Goal: Information Seeking & Learning: Learn about a topic

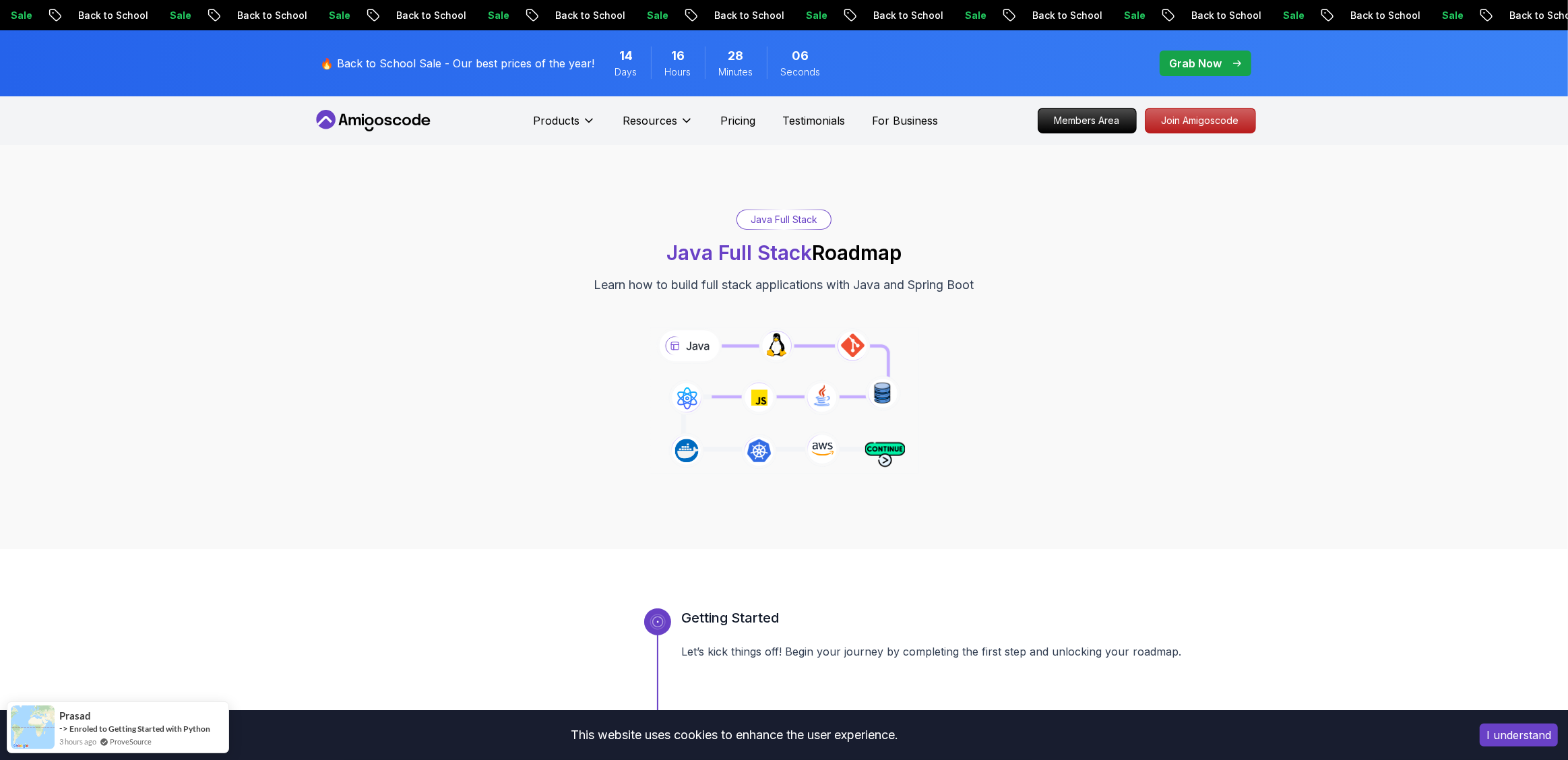
click at [388, 119] on icon at bounding box center [373, 120] width 121 height 22
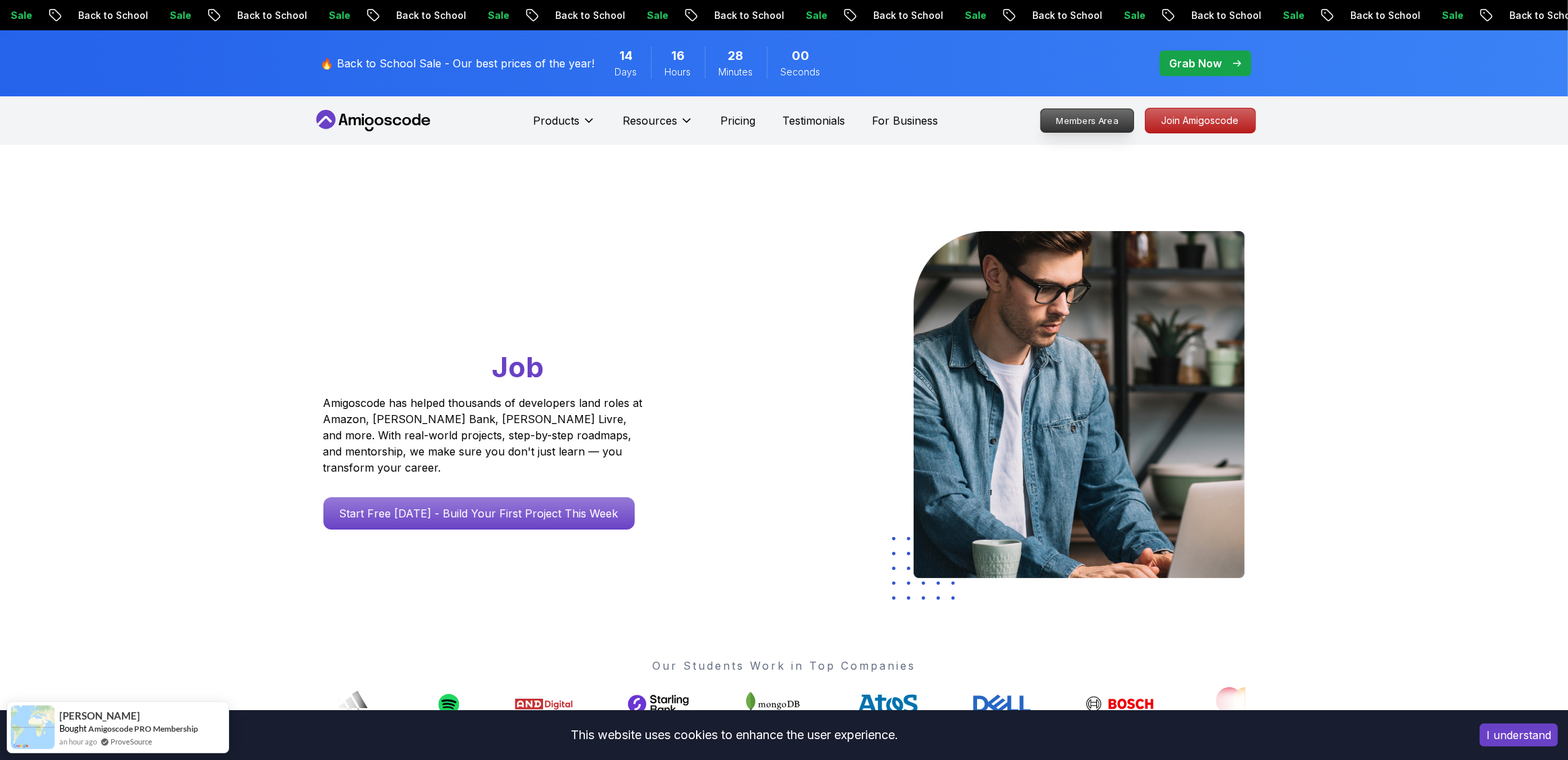
click at [1094, 125] on p "Members Area" at bounding box center [1087, 121] width 93 height 23
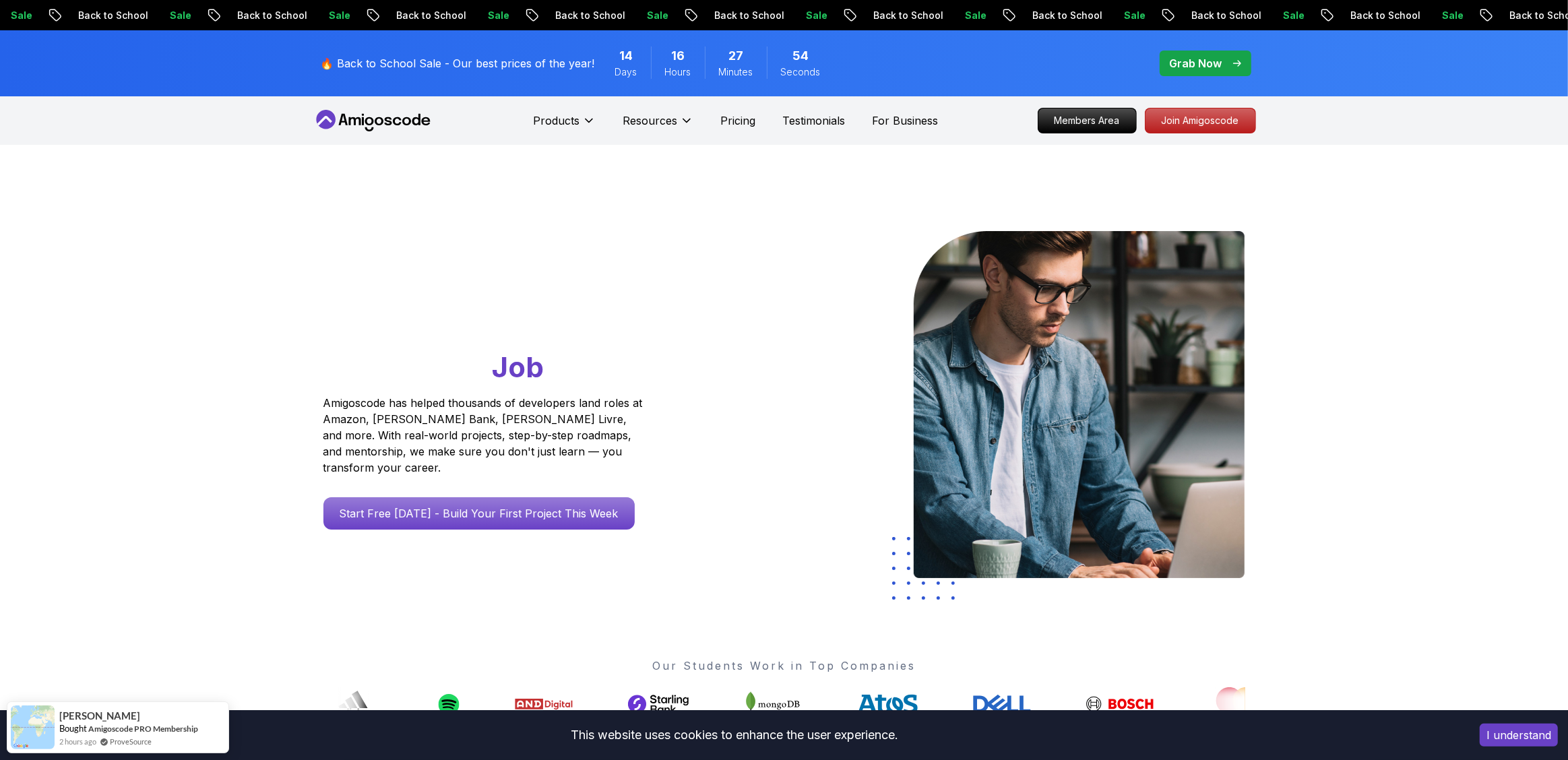
scroll to position [633, 0]
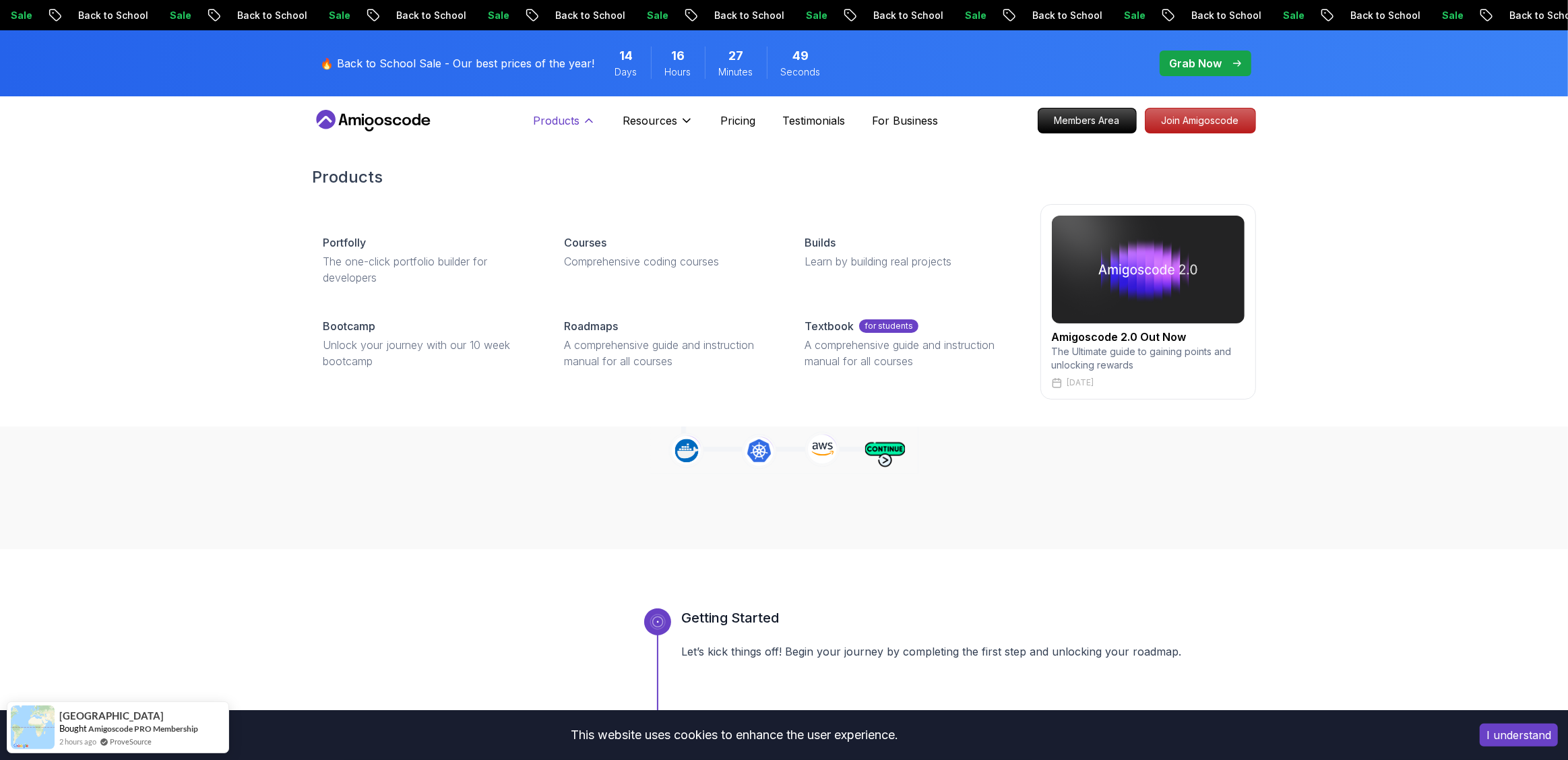
click at [583, 112] on button "Products" at bounding box center [564, 126] width 63 height 27
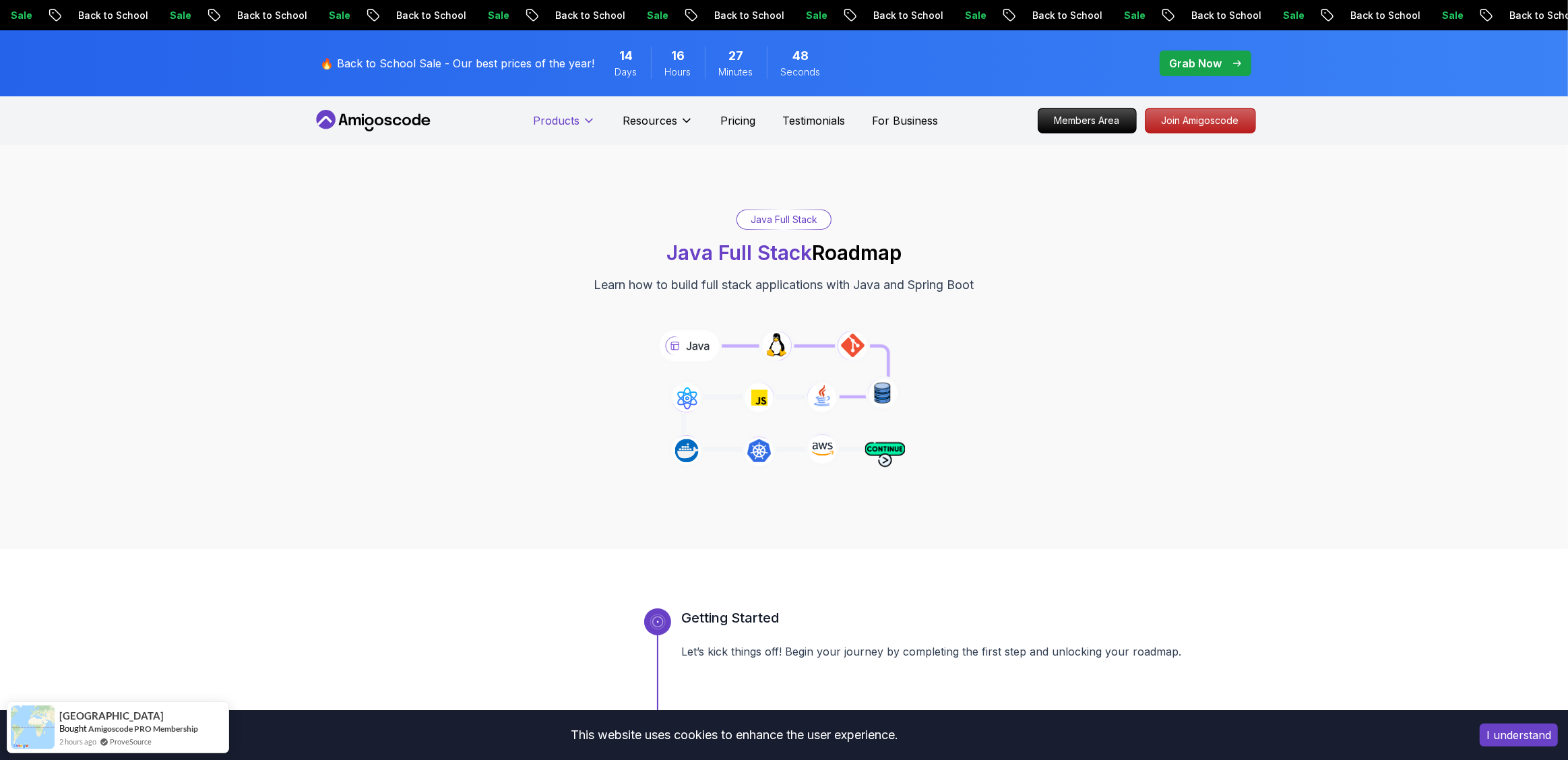
click at [583, 112] on button "Products" at bounding box center [564, 126] width 63 height 27
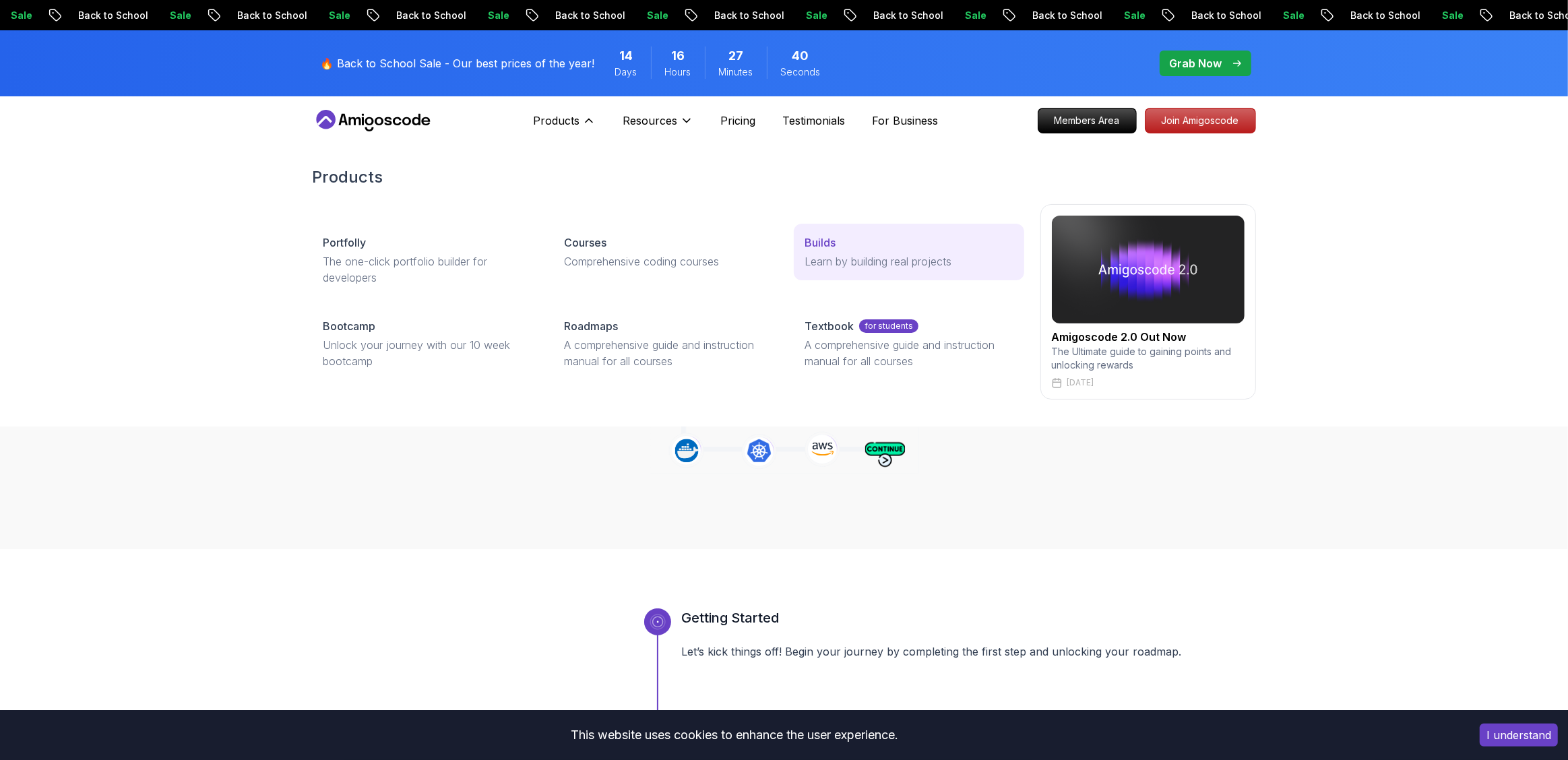
click at [852, 259] on p "Learn by building real projects" at bounding box center [909, 261] width 209 height 16
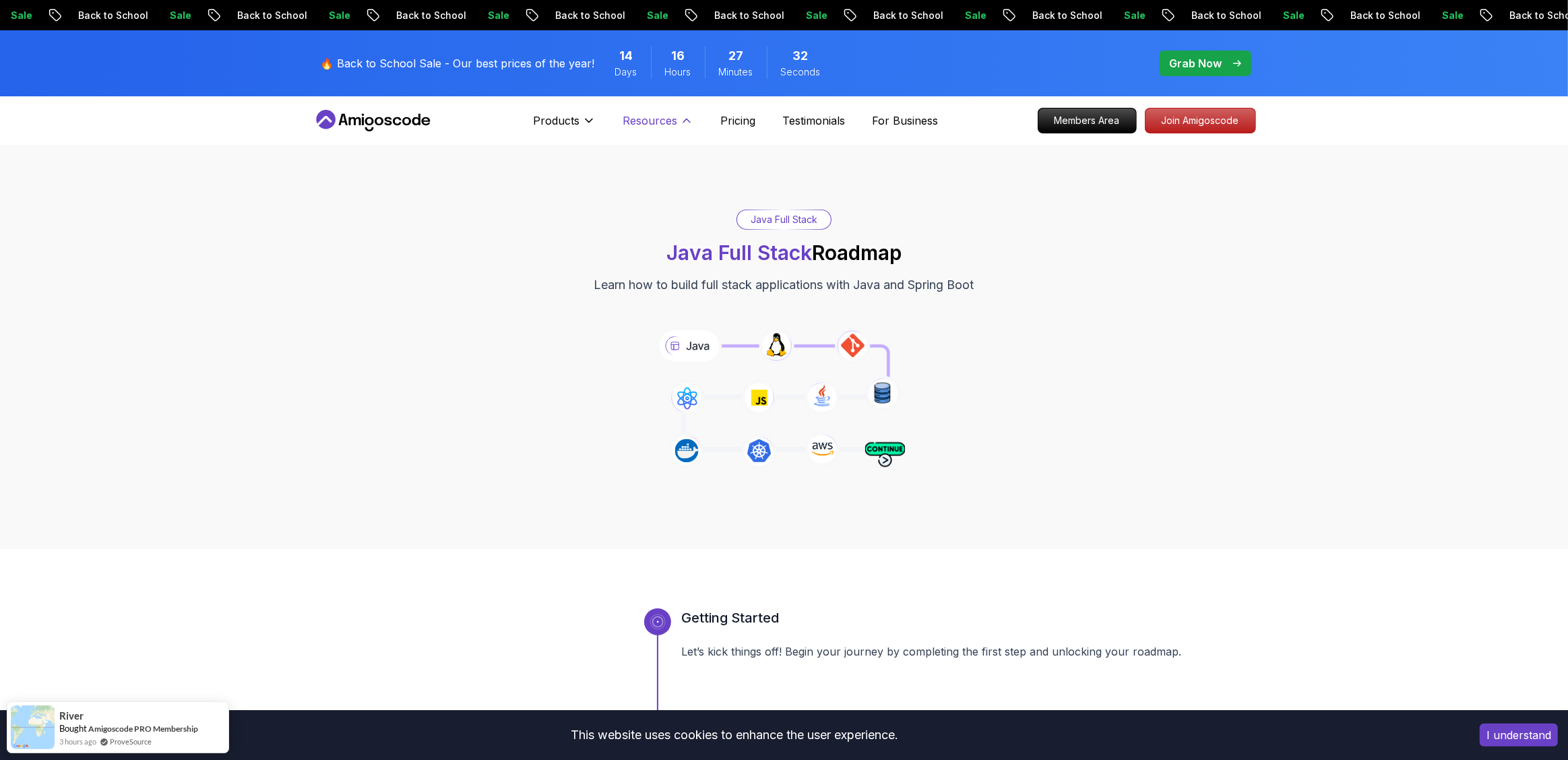
click at [680, 120] on icon at bounding box center [686, 120] width 13 height 13
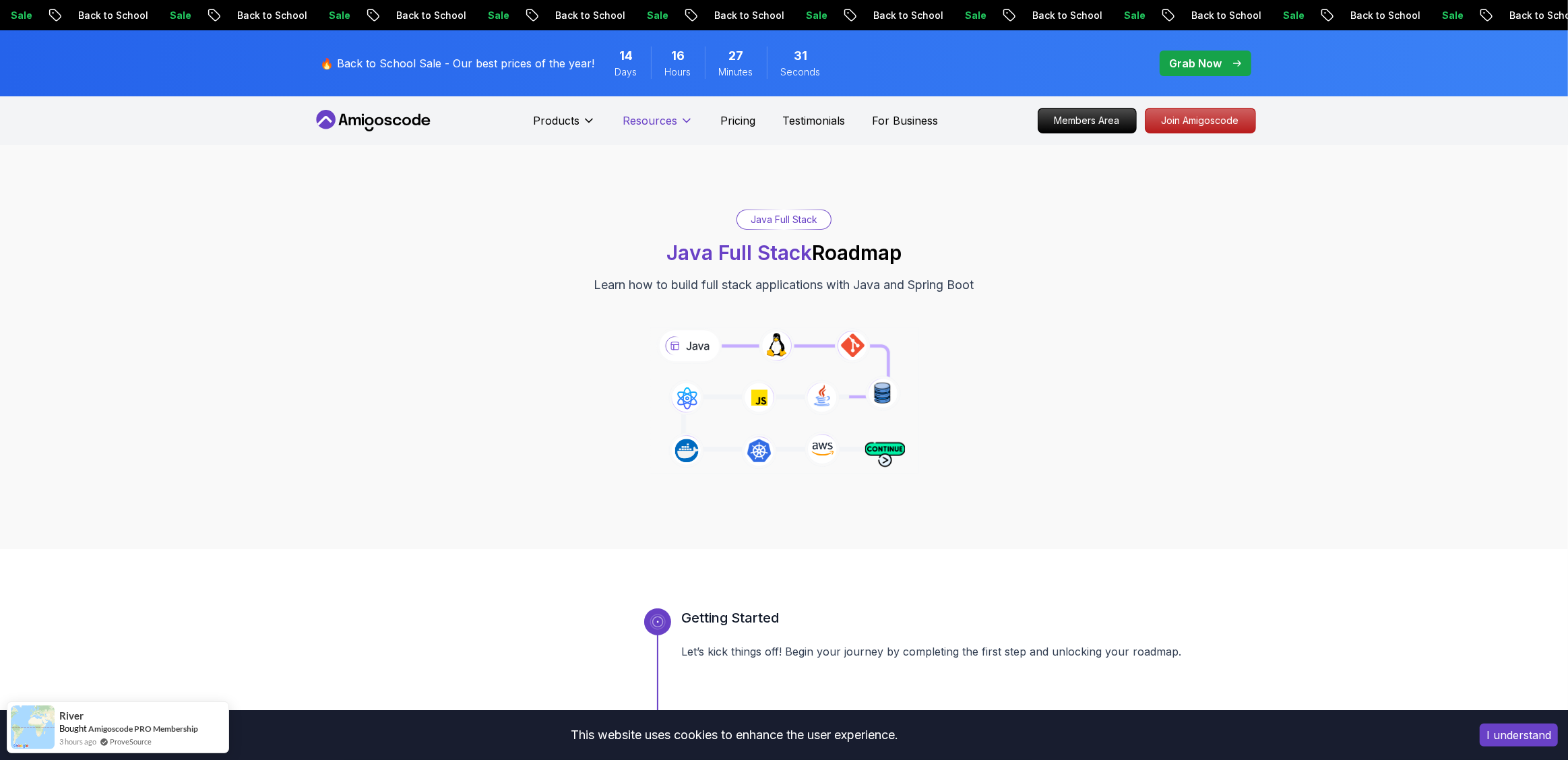
click at [680, 120] on icon at bounding box center [686, 120] width 13 height 13
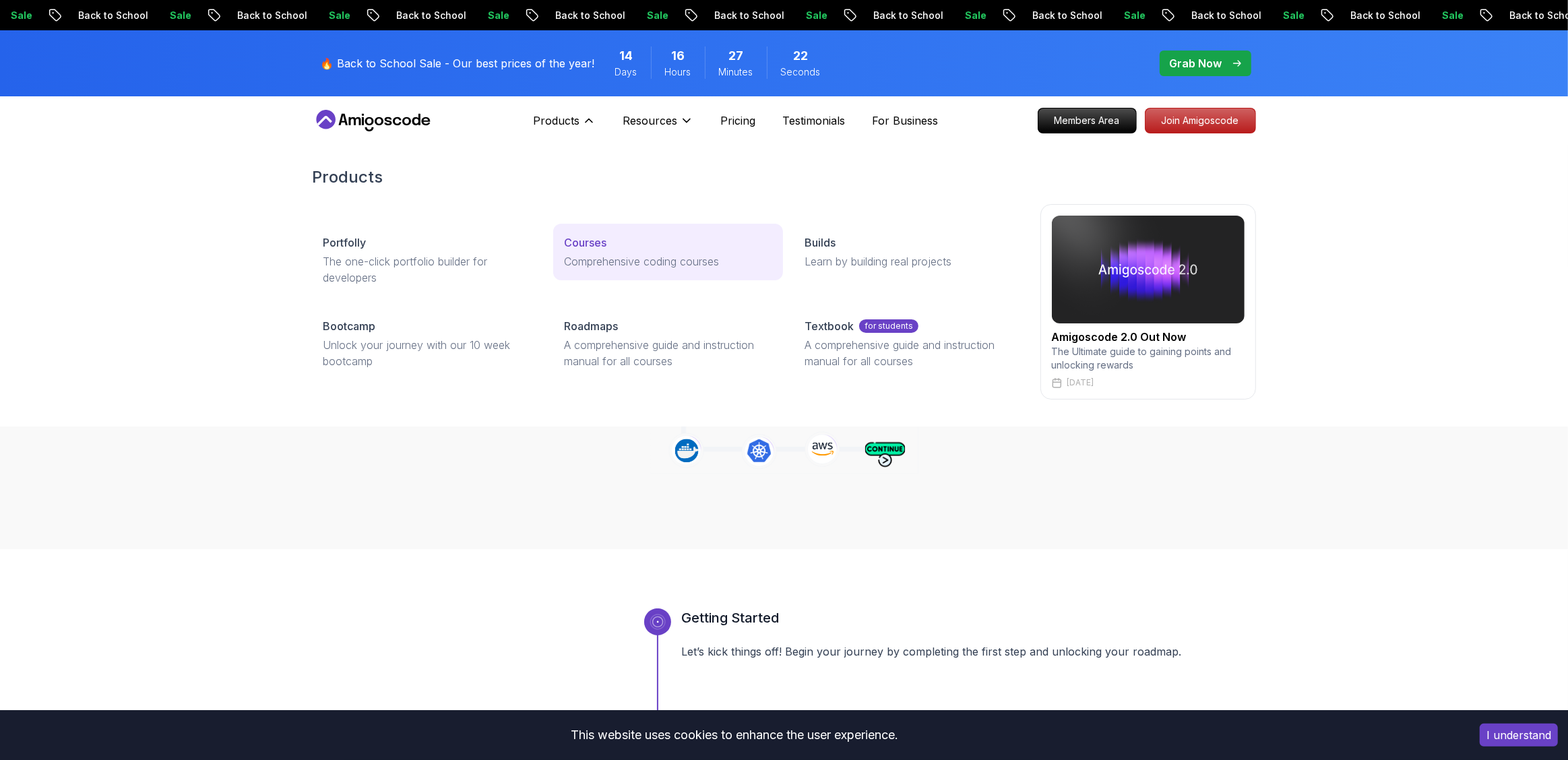
click at [585, 241] on p "Courses" at bounding box center [585, 242] width 43 height 16
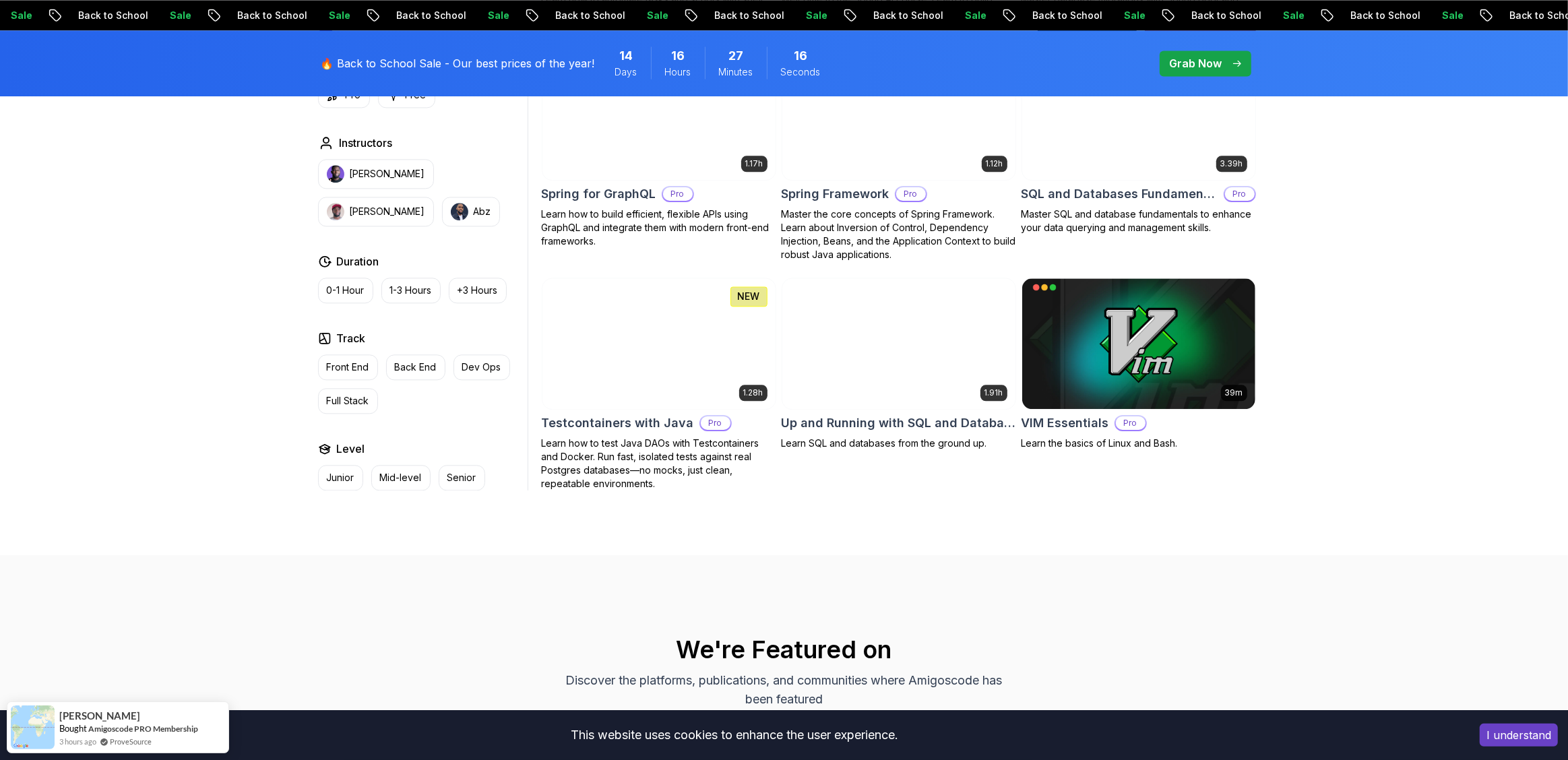
scroll to position [3343, 0]
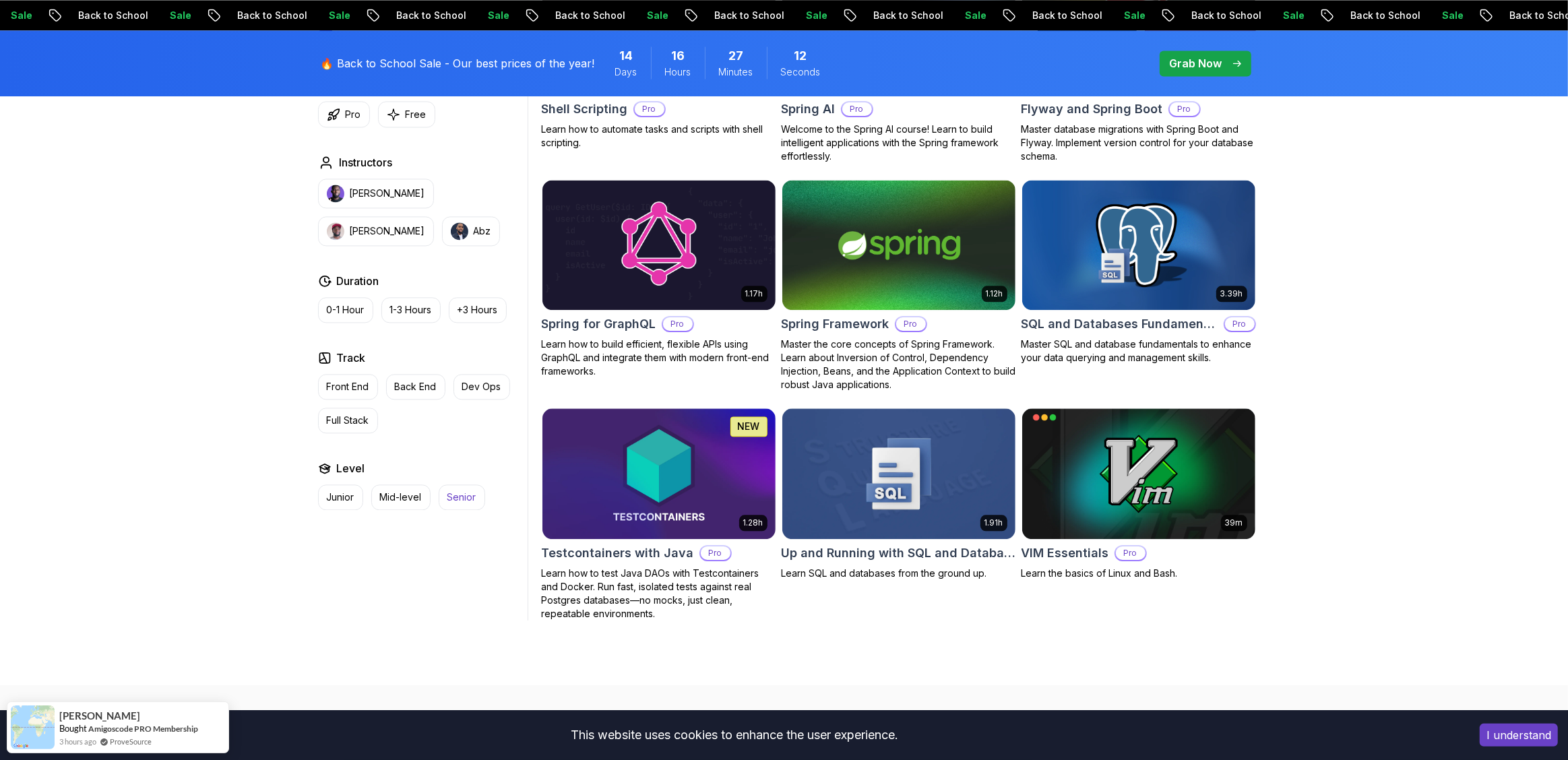
click at [474, 496] on p "Senior" at bounding box center [462, 496] width 29 height 13
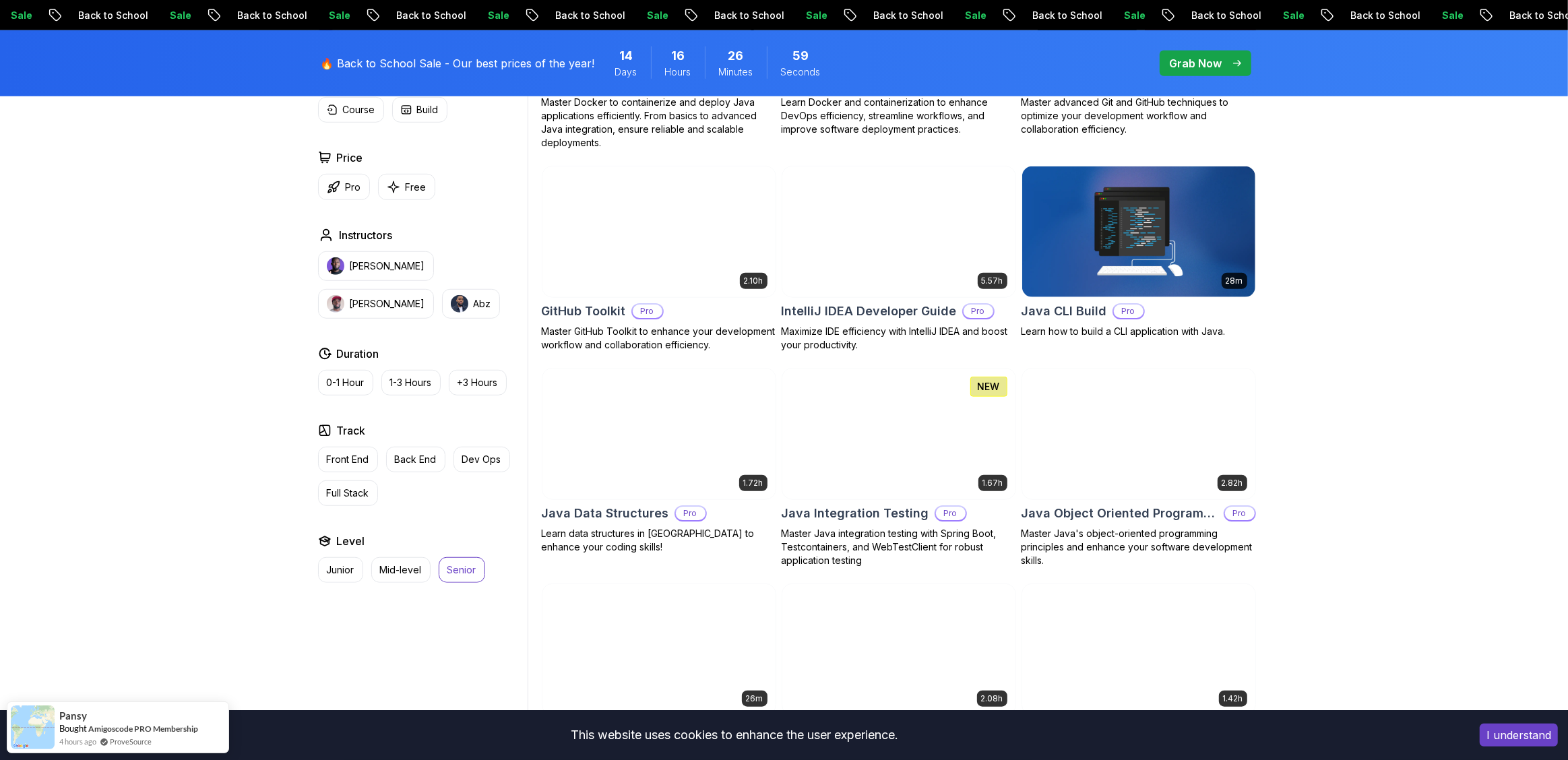
scroll to position [101, 0]
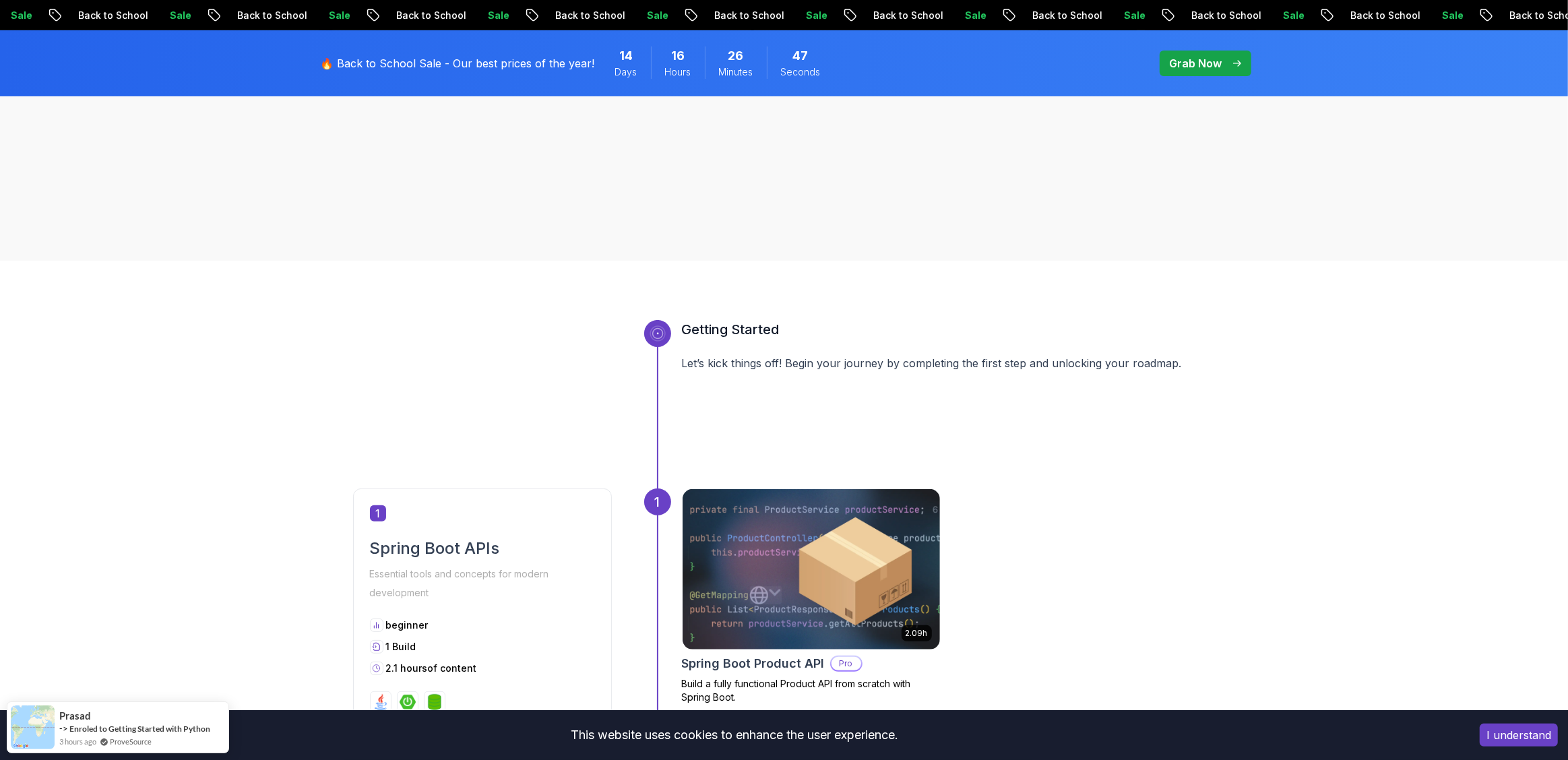
scroll to position [117, 0]
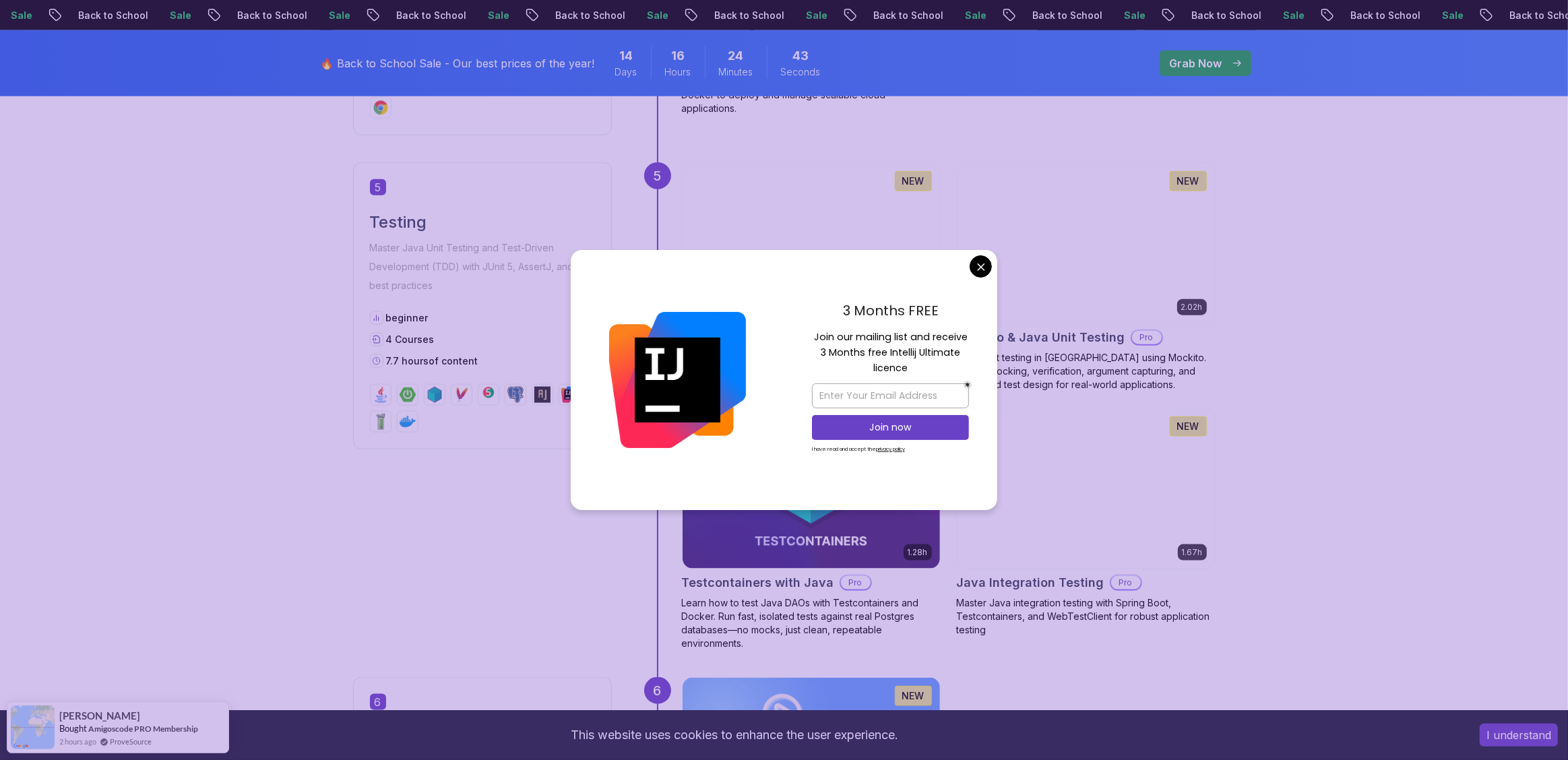
scroll to position [1922, 0]
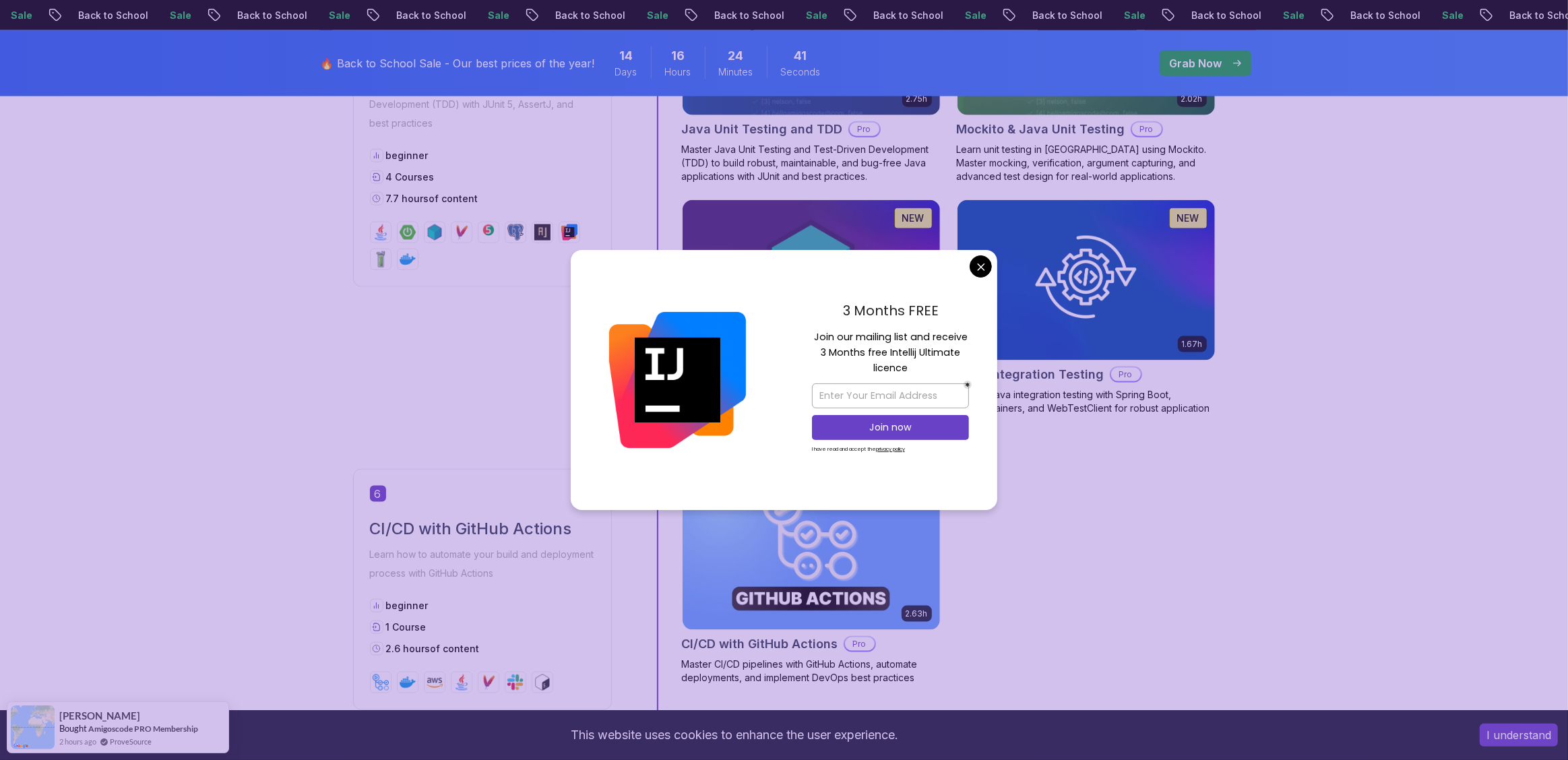
click at [981, 266] on body "Sale Back to School Sale Back to School Sale Back to School Sale Back to School…" at bounding box center [784, 75] width 1568 height 3993
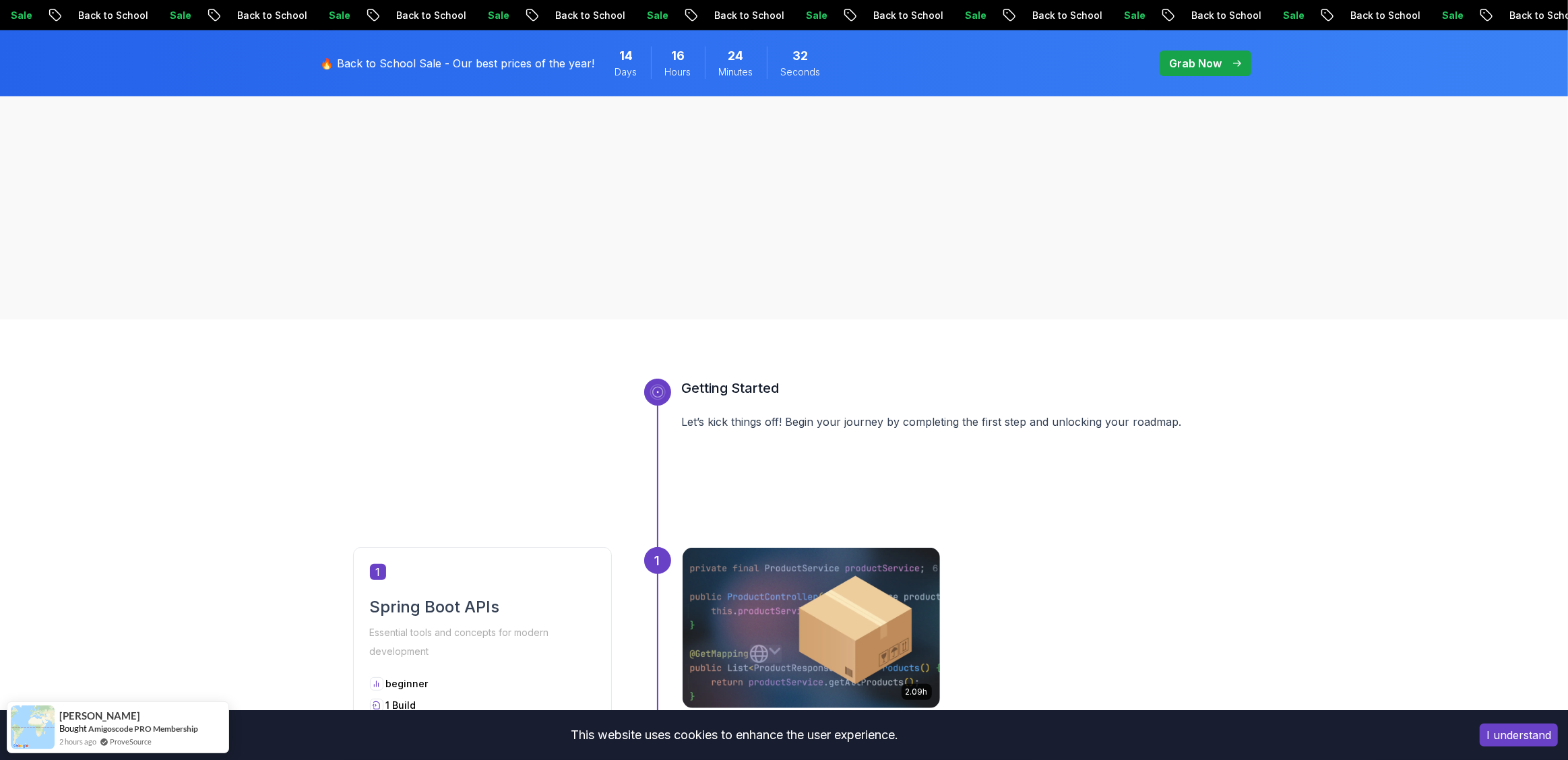
scroll to position [0, 0]
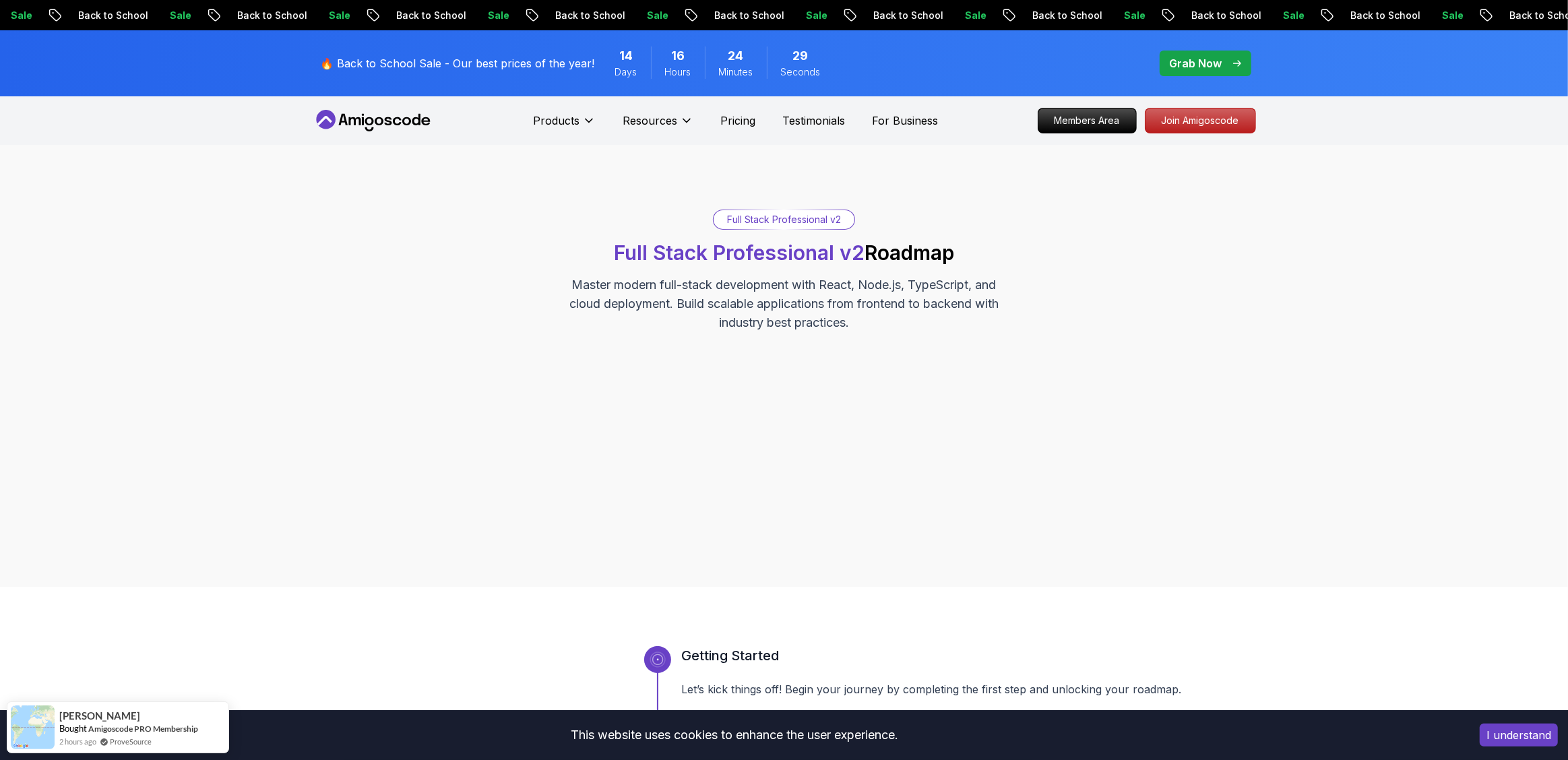
click at [814, 388] on div at bounding box center [784, 438] width 370 height 169
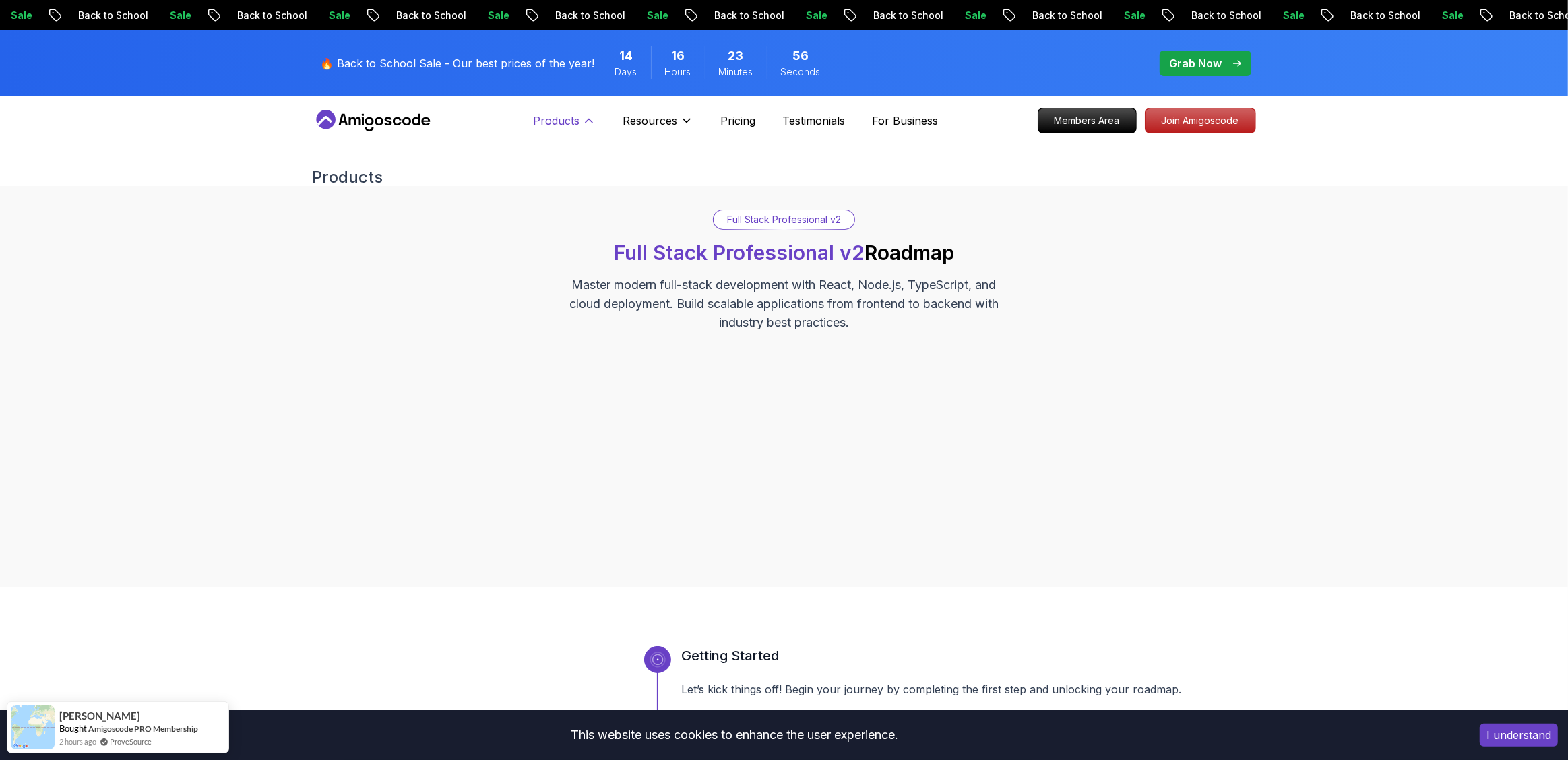
click at [587, 119] on icon at bounding box center [589, 121] width 7 height 3
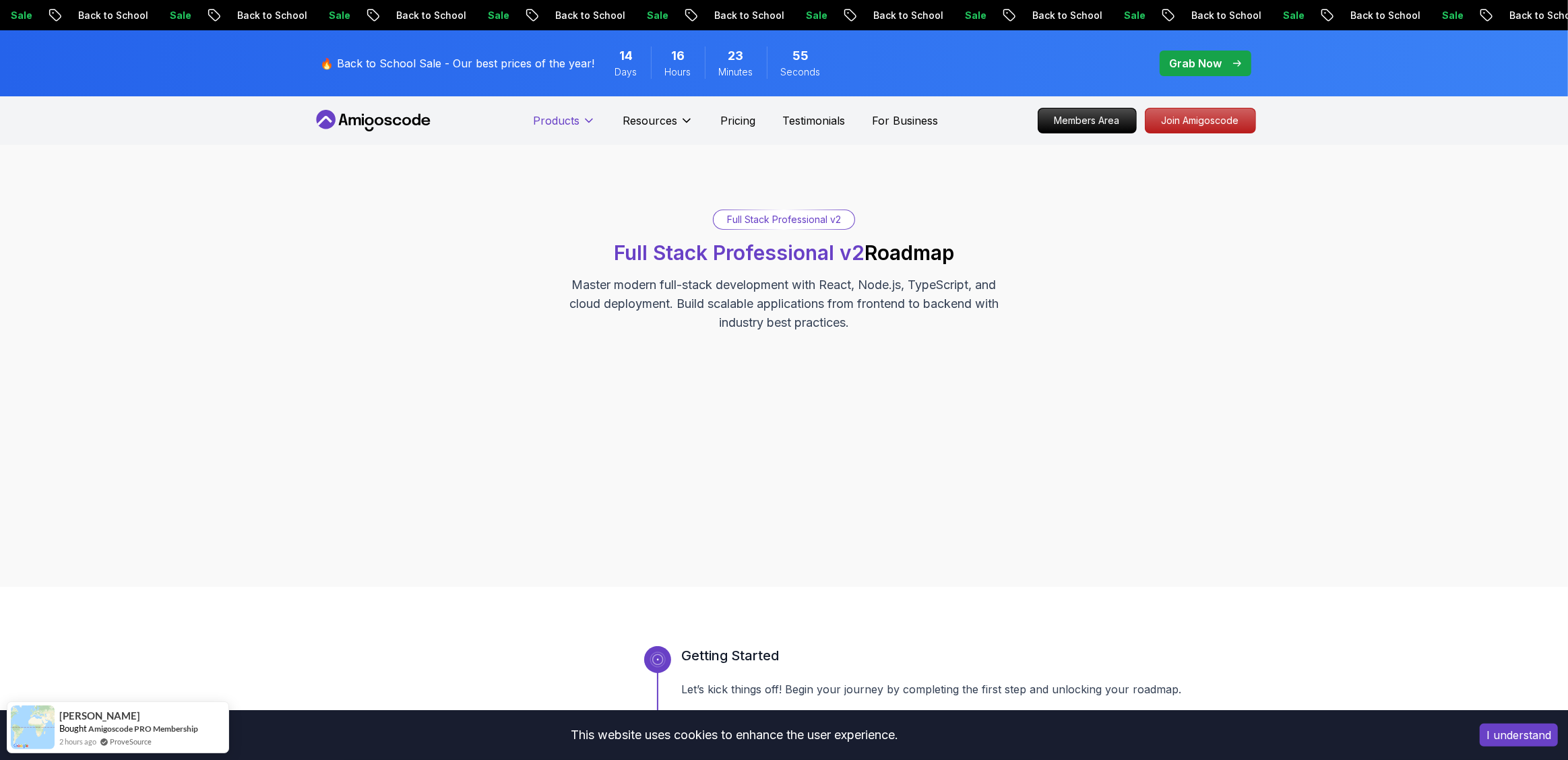
click at [587, 119] on icon at bounding box center [589, 120] width 13 height 13
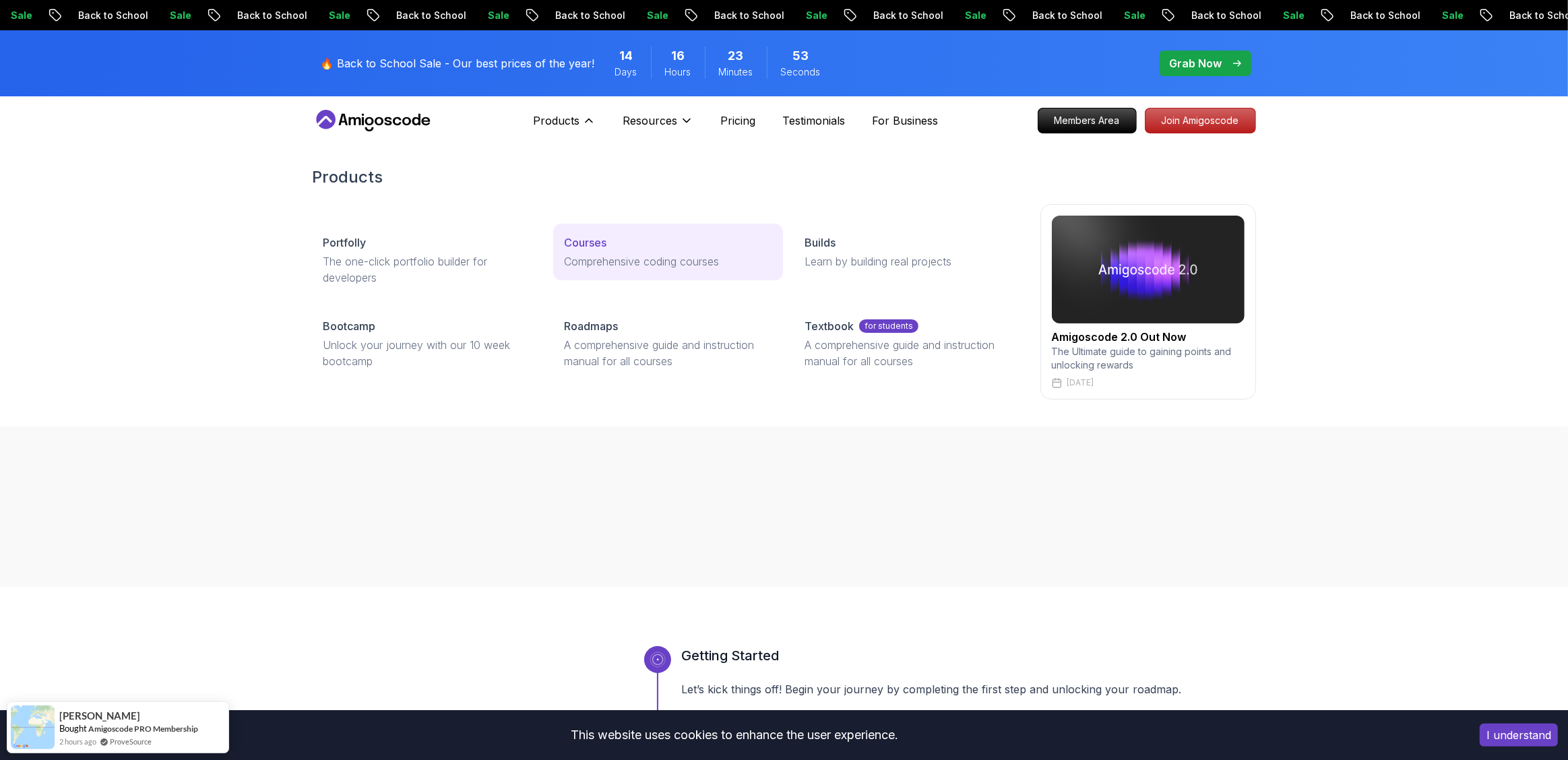
click at [599, 245] on p "Courses" at bounding box center [585, 242] width 43 height 16
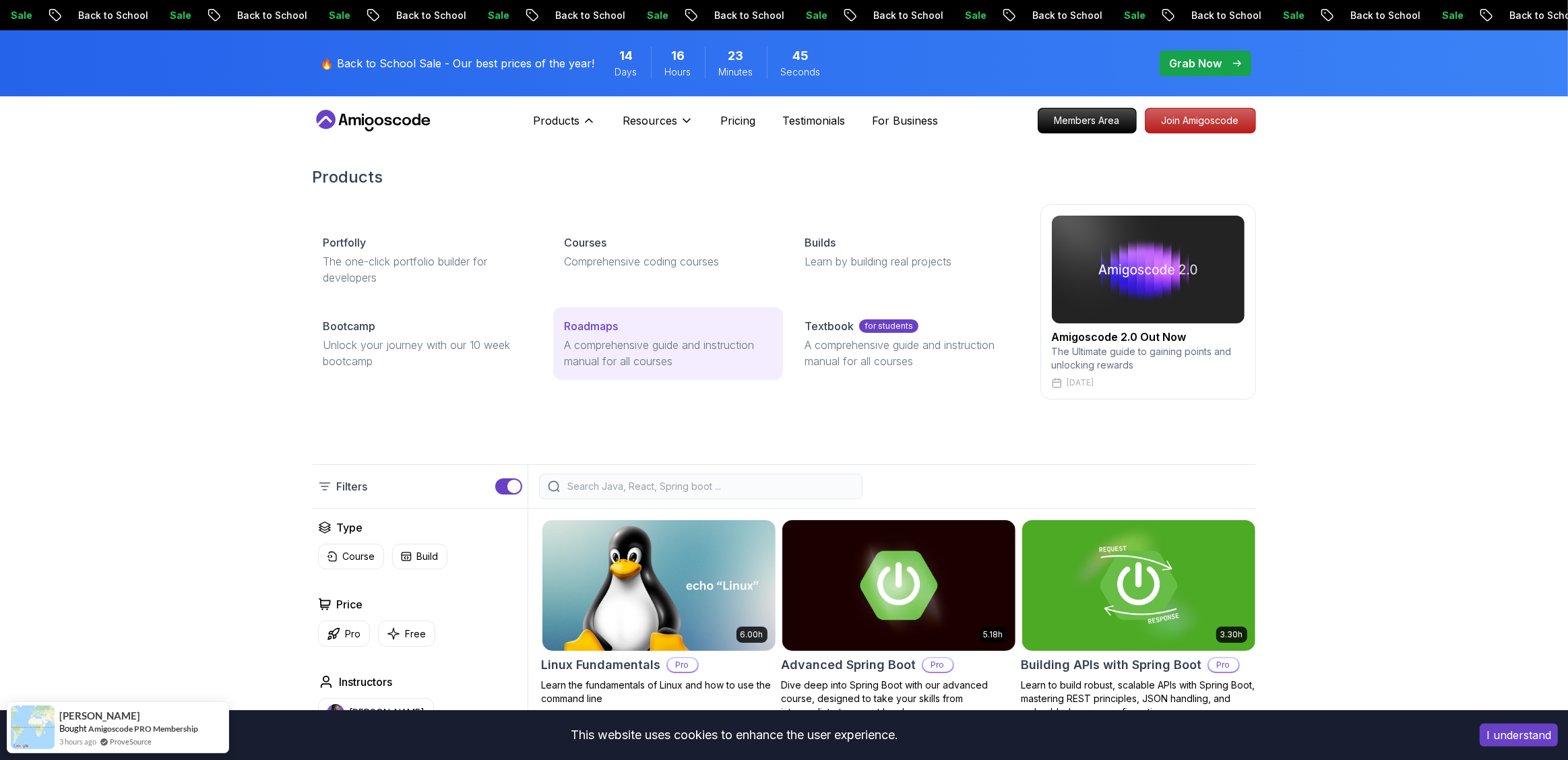
click at [582, 328] on p "Roadmaps" at bounding box center [591, 326] width 54 height 16
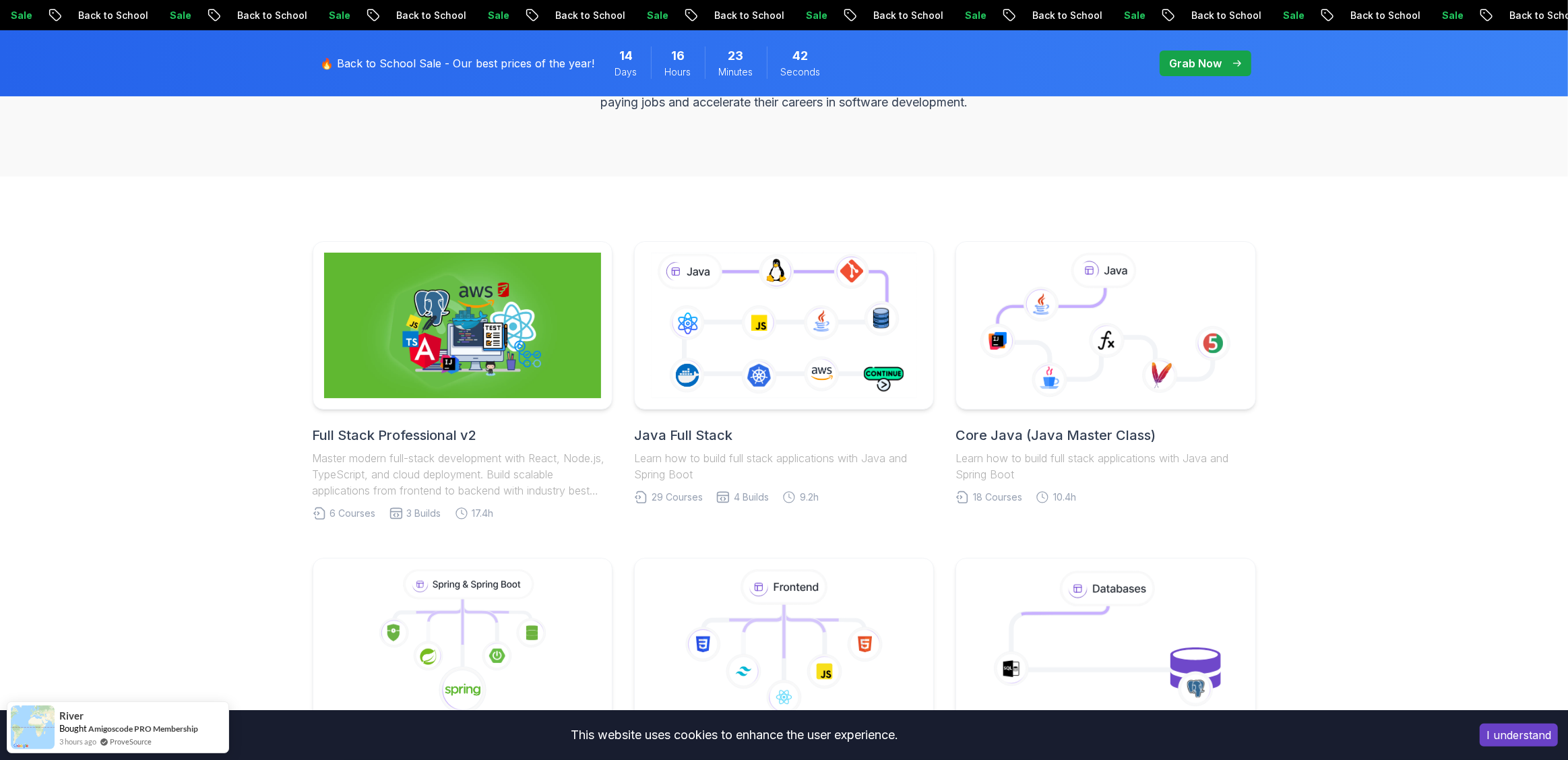
scroll to position [428, 0]
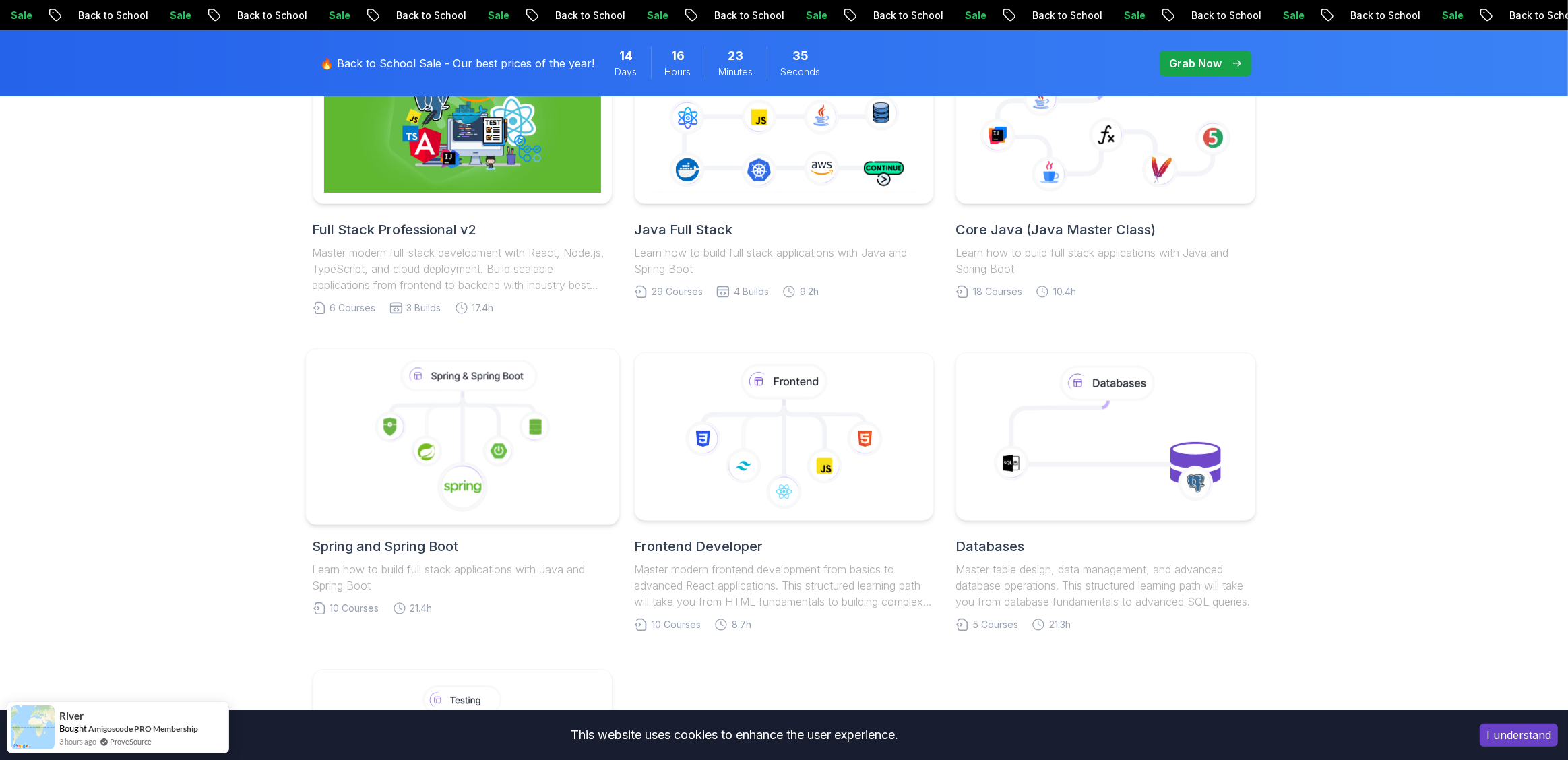
click at [495, 399] on icon at bounding box center [462, 436] width 291 height 153
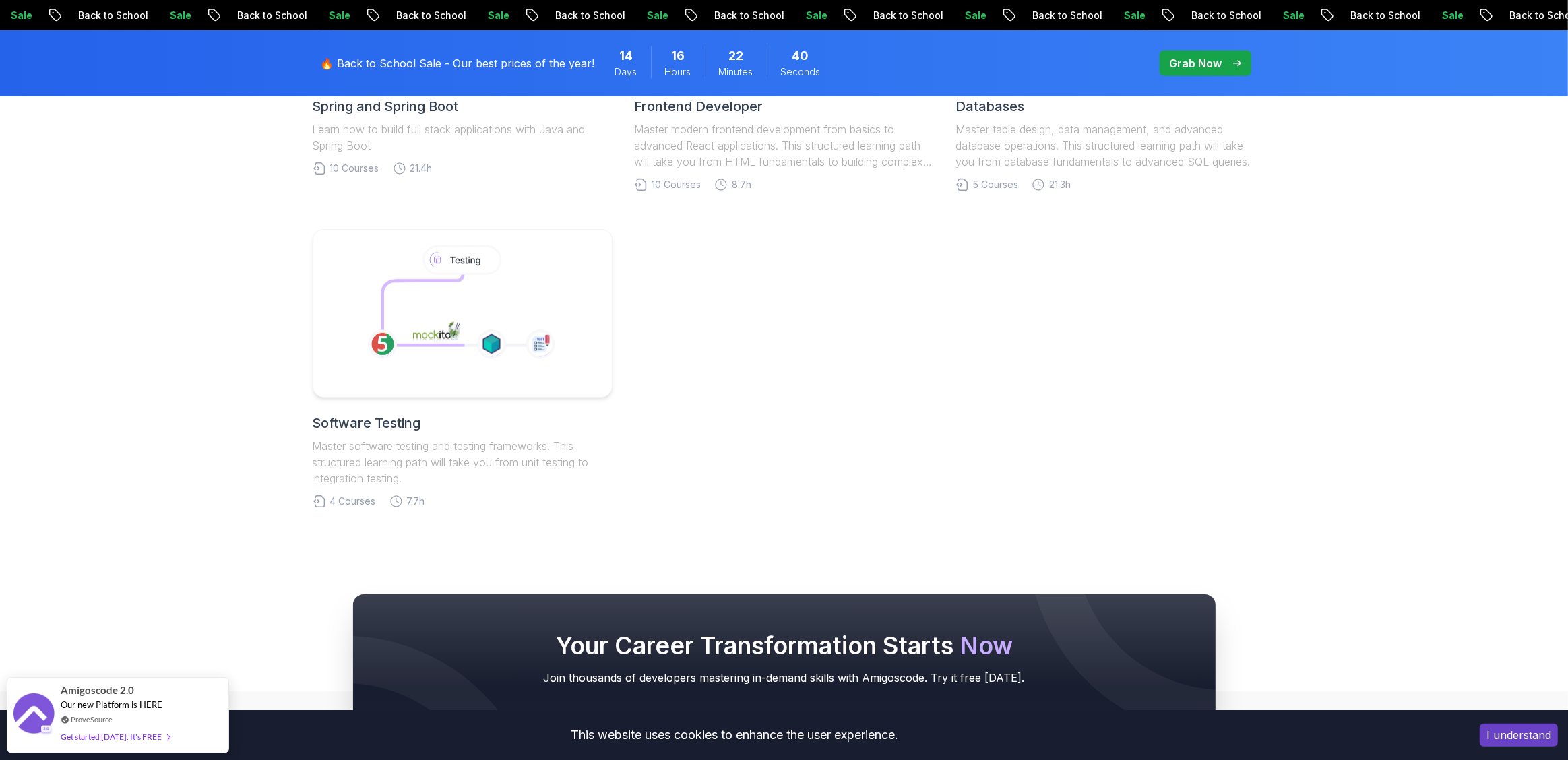
scroll to position [443, 0]
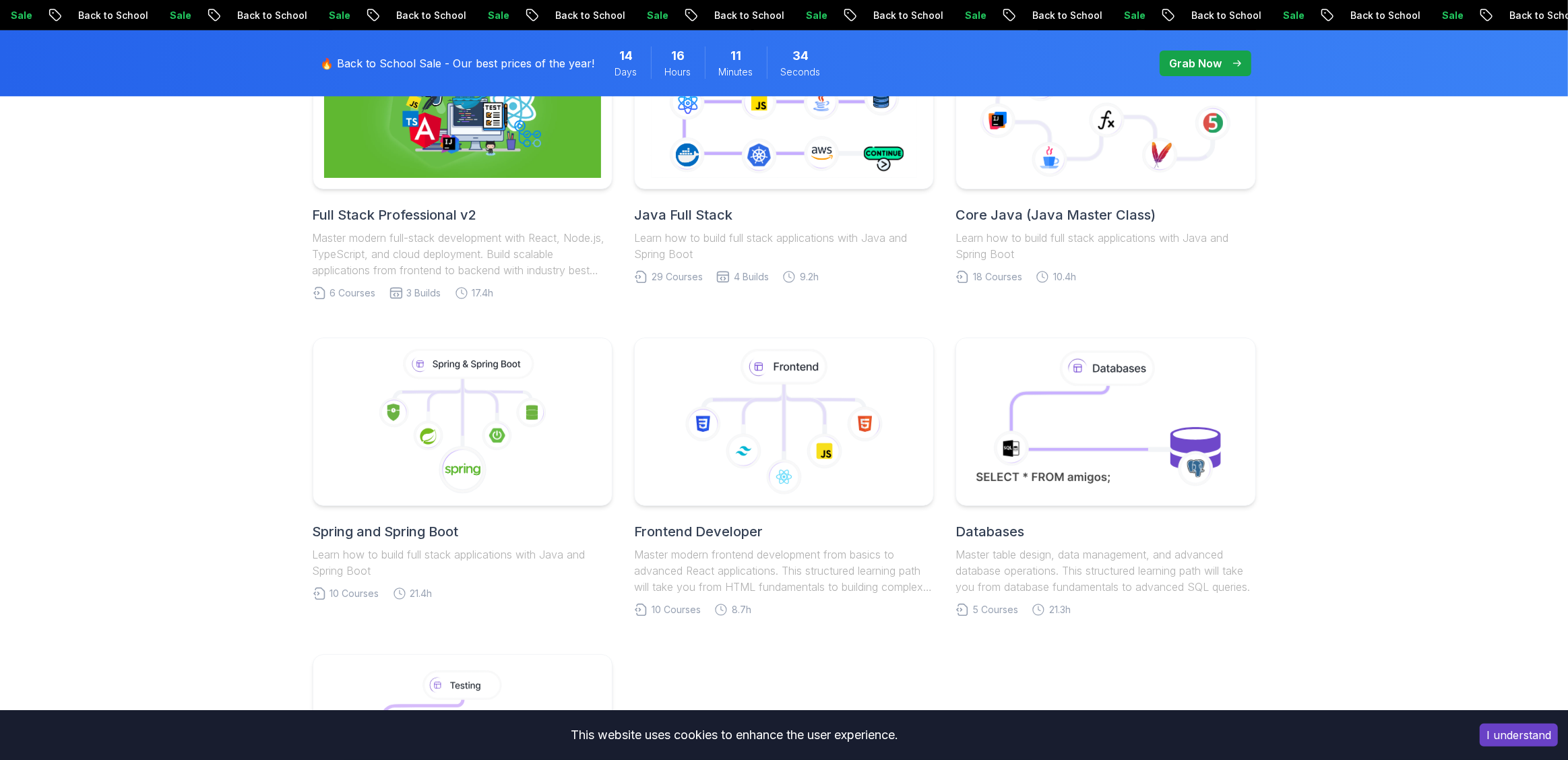
scroll to position [443, 0]
